Goal: Task Accomplishment & Management: Use online tool/utility

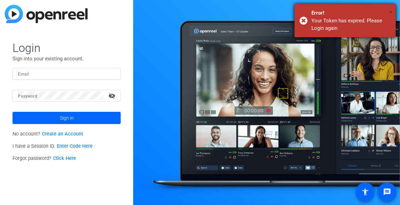
click at [390, 11] on span "×" at bounding box center [391, 12] width 4 height 8
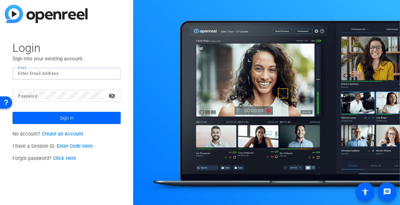
click at [67, 72] on input "Email" at bounding box center [66, 73] width 97 height 8
click at [64, 72] on input "Email" at bounding box center [66, 73] width 97 height 8
type input "[EMAIL_ADDRESS][DOMAIN_NAME]"
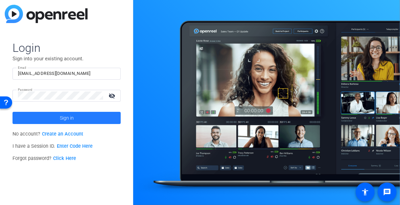
click at [83, 121] on span at bounding box center [67, 118] width 108 height 16
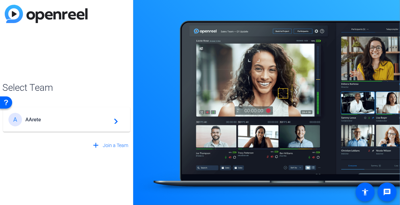
click at [83, 121] on span "AArete" at bounding box center [67, 119] width 85 height 6
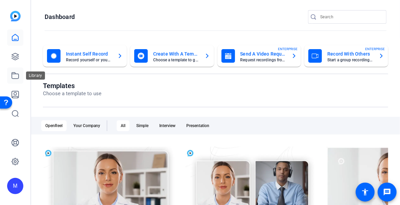
click at [14, 74] on icon at bounding box center [15, 75] width 7 height 6
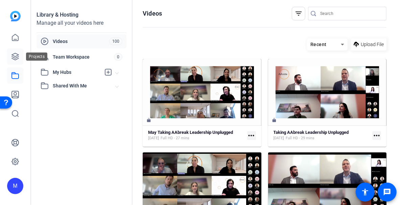
click at [17, 54] on icon at bounding box center [15, 56] width 7 height 7
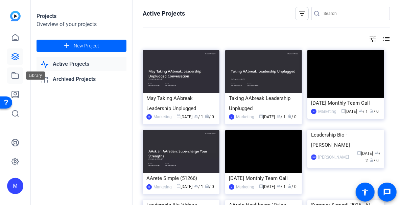
click at [13, 75] on icon at bounding box center [15, 75] width 8 height 8
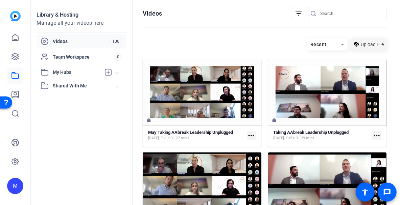
click at [367, 43] on span "Upload File" at bounding box center [372, 44] width 23 height 7
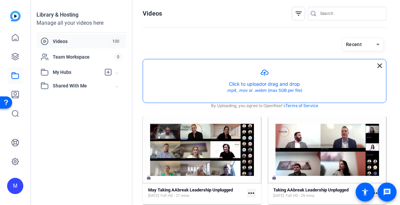
click at [267, 88] on button "button" at bounding box center [264, 80] width 243 height 43
click at [306, 81] on button "button" at bounding box center [264, 80] width 243 height 43
click at [266, 74] on button "button" at bounding box center [264, 80] width 243 height 43
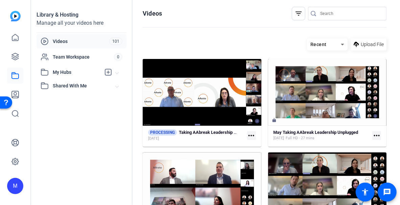
click at [281, 35] on hosting-toolbar "Recent Upload File" at bounding box center [265, 47] width 244 height 24
click at [18, 56] on icon at bounding box center [15, 56] width 7 height 7
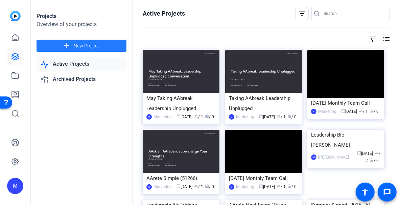
click at [103, 44] on span at bounding box center [82, 46] width 90 height 16
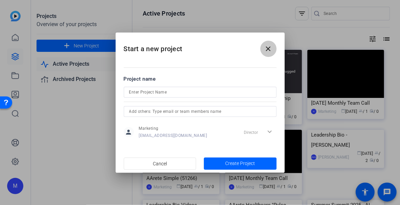
click at [272, 46] on mat-icon "close" at bounding box center [268, 49] width 8 height 8
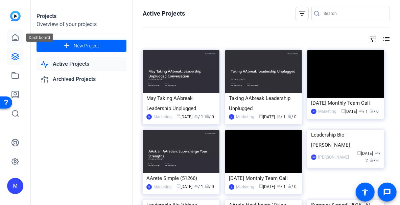
click at [14, 38] on icon at bounding box center [15, 37] width 8 height 8
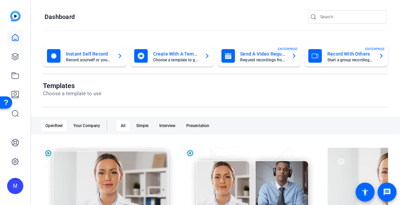
click at [128, 122] on div "All" at bounding box center [123, 125] width 13 height 11
click at [89, 121] on div "Your Company" at bounding box center [86, 125] width 35 height 11
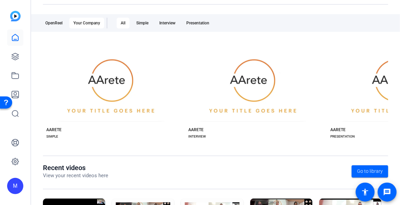
scroll to position [103, 0]
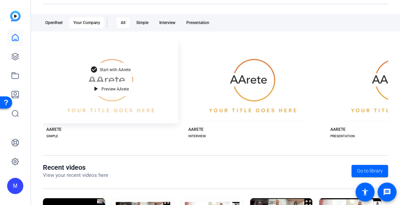
click at [122, 68] on span "Start with AArete" at bounding box center [115, 70] width 31 height 4
